Goal: Task Accomplishment & Management: Complete application form

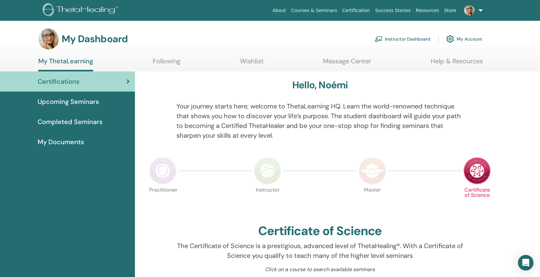
click at [412, 40] on link "Instructor Dashboard" at bounding box center [403, 39] width 56 height 14
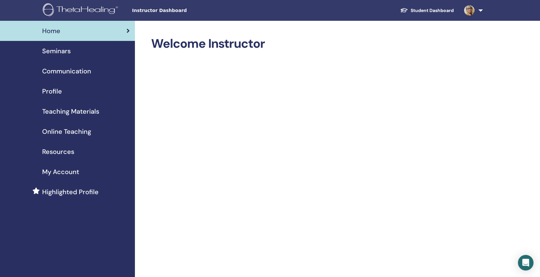
click at [71, 56] on link "Seminars" at bounding box center [67, 51] width 135 height 20
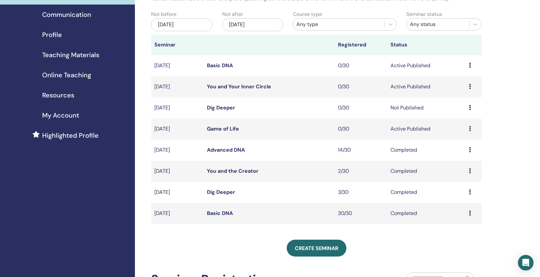
scroll to position [58, 0]
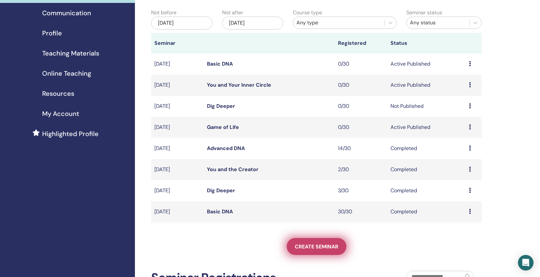
click at [301, 242] on link "Create seminar" at bounding box center [317, 246] width 60 height 17
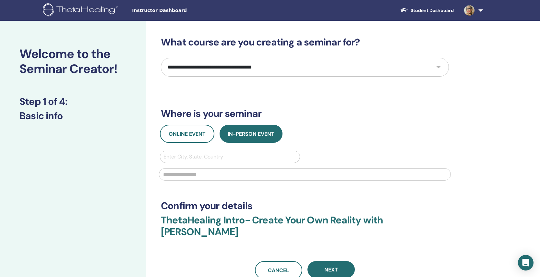
click at [189, 69] on select "**********" at bounding box center [305, 67] width 288 height 19
select select "****"
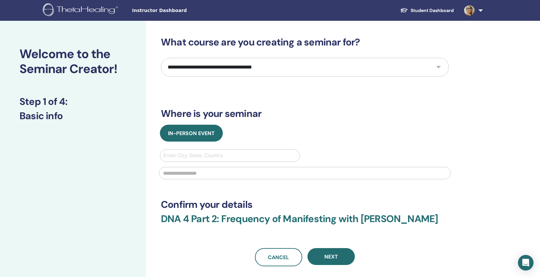
click at [219, 153] on div at bounding box center [230, 155] width 133 height 9
type input "*********"
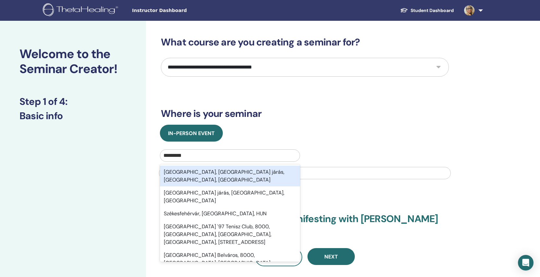
click at [218, 170] on div "[GEOGRAPHIC_DATA], [GEOGRAPHIC_DATA] járás, [GEOGRAPHIC_DATA], [GEOGRAPHIC_DATA]" at bounding box center [230, 176] width 140 height 21
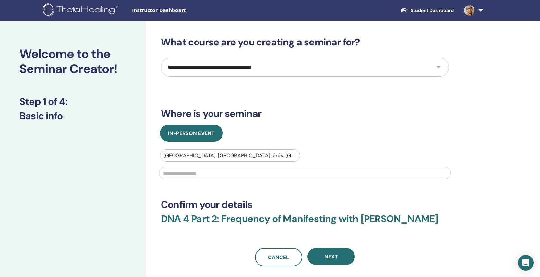
click at [235, 169] on input "text" at bounding box center [305, 173] width 292 height 12
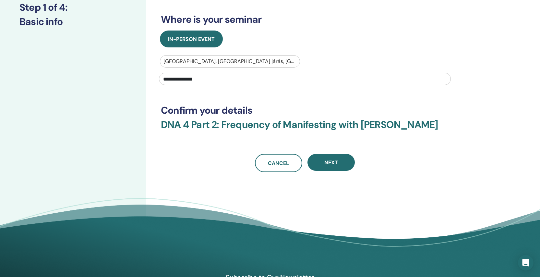
scroll to position [100, 0]
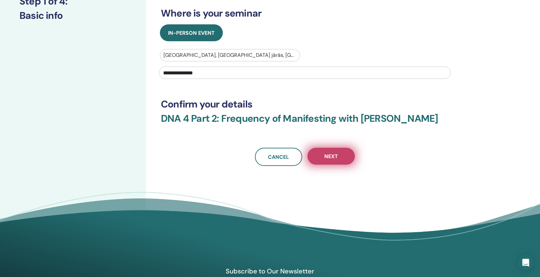
type input "**********"
click at [335, 156] on span "Next" at bounding box center [332, 156] width 14 height 7
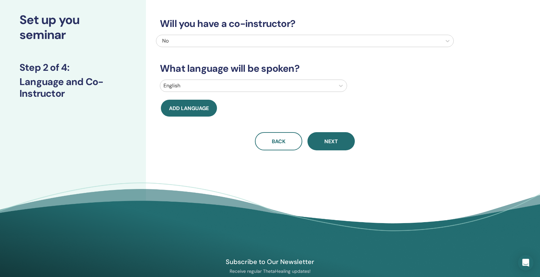
scroll to position [0, 0]
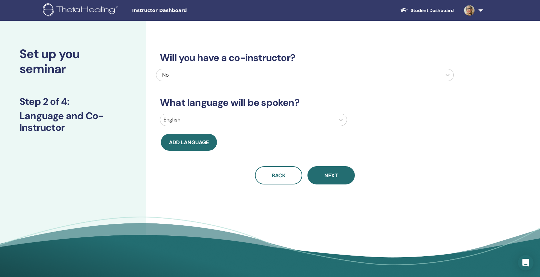
click at [246, 118] on div at bounding box center [248, 119] width 168 height 9
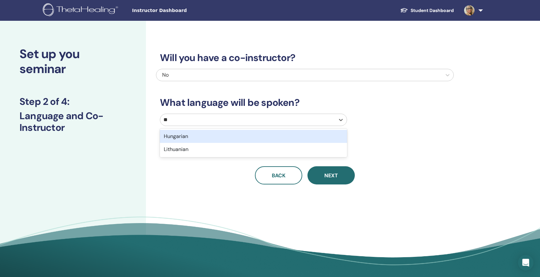
type input "***"
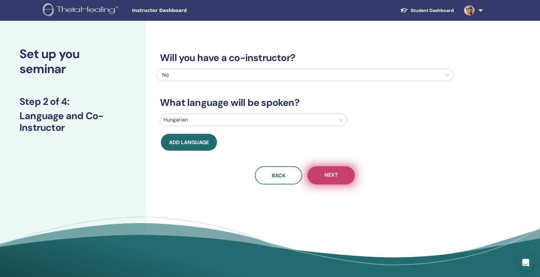
click at [331, 184] on button "Next" at bounding box center [331, 175] width 47 height 18
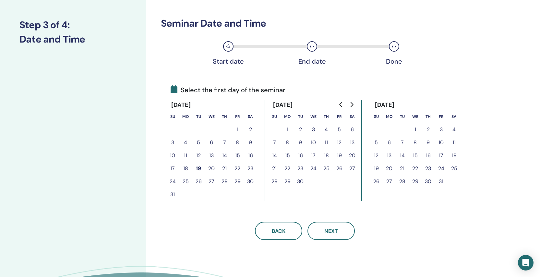
scroll to position [80, 0]
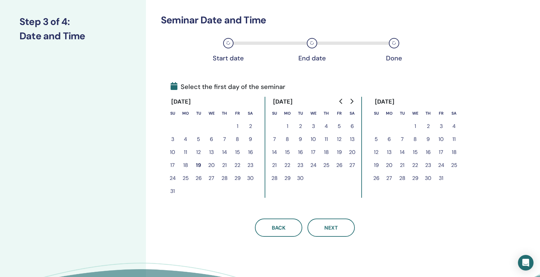
click at [325, 164] on button "25" at bounding box center [326, 165] width 13 height 13
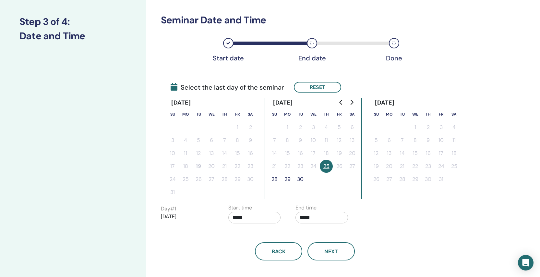
click at [300, 180] on button "30" at bounding box center [300, 179] width 13 height 13
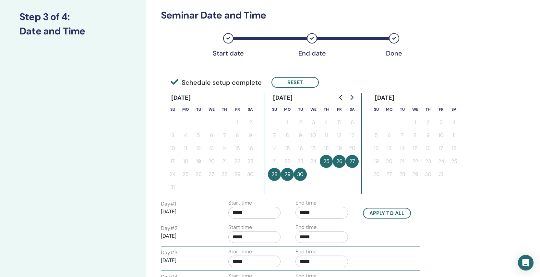
scroll to position [80, 0]
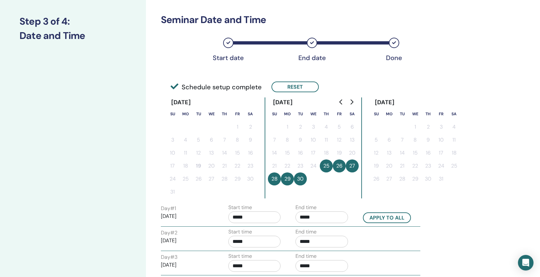
click at [351, 165] on button "27" at bounding box center [352, 165] width 13 height 13
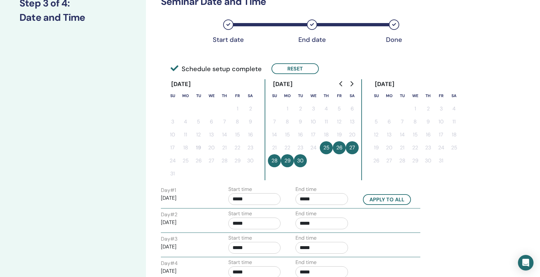
scroll to position [191, 0]
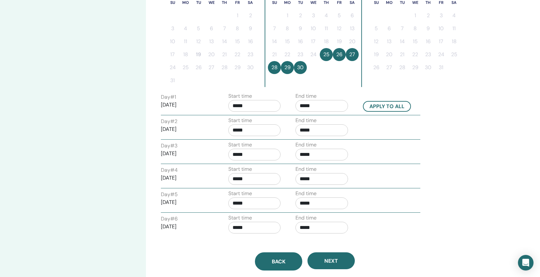
click at [289, 257] on button "Back" at bounding box center [278, 261] width 47 height 18
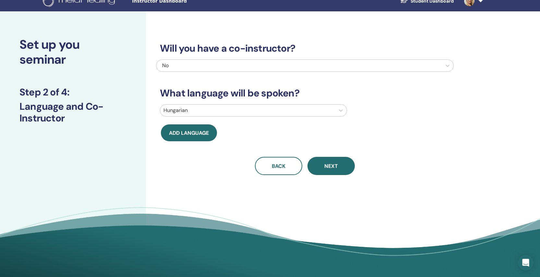
scroll to position [0, 0]
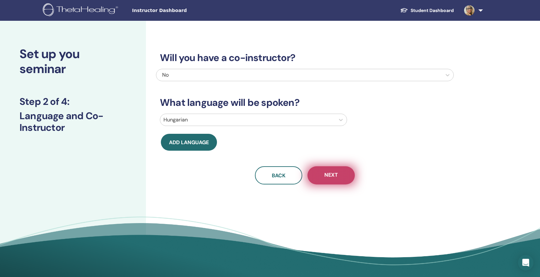
click at [324, 178] on button "Next" at bounding box center [331, 175] width 47 height 18
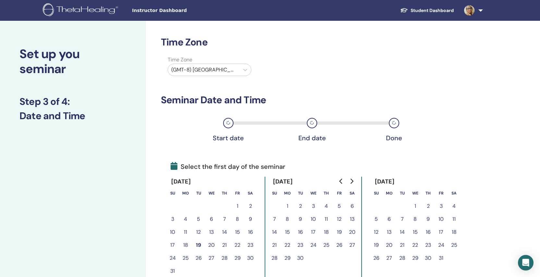
click at [291, 204] on button "1" at bounding box center [287, 206] width 13 height 13
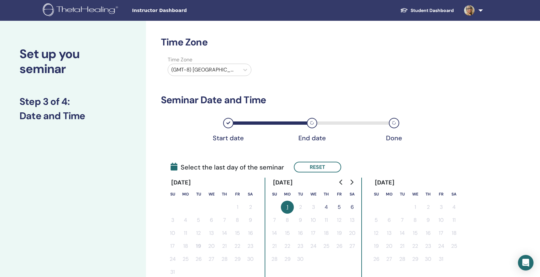
click at [324, 207] on button "4" at bounding box center [326, 207] width 13 height 13
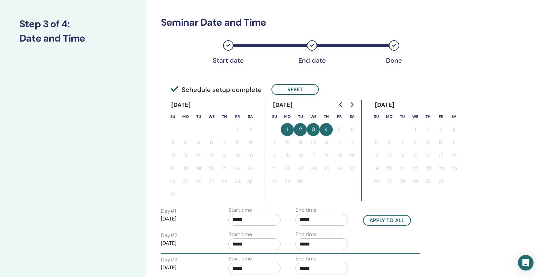
scroll to position [194, 0]
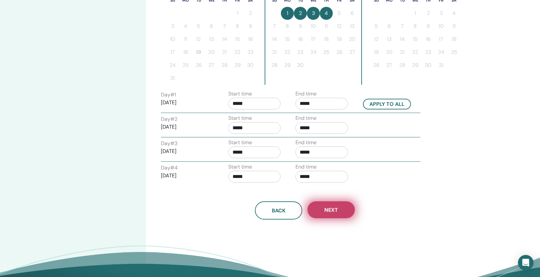
click at [324, 214] on button "Next" at bounding box center [331, 209] width 47 height 17
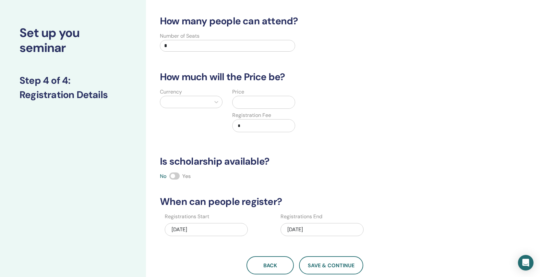
scroll to position [0, 0]
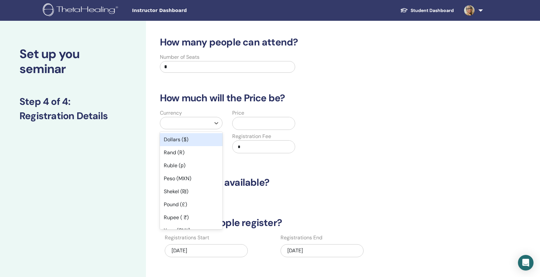
click at [191, 120] on div at bounding box center [186, 122] width 44 height 9
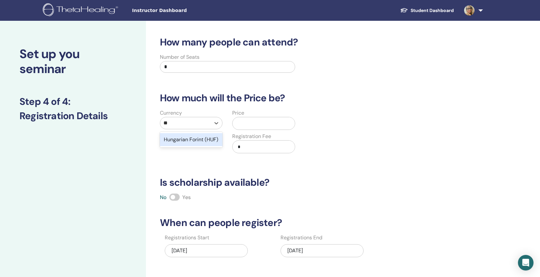
type input "***"
click at [198, 138] on div "Hungarian Forint (HUF)" at bounding box center [191, 139] width 63 height 13
